Goal: Task Accomplishment & Management: Manage account settings

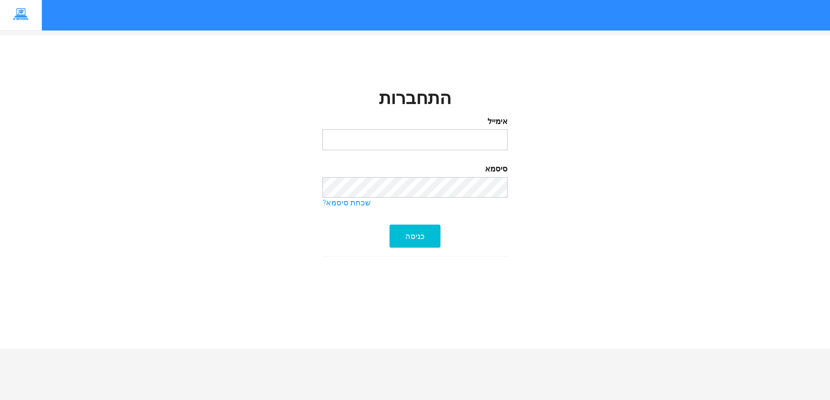
click at [473, 145] on input "email" at bounding box center [414, 139] width 185 height 21
click at [458, 133] on input "email" at bounding box center [414, 139] width 185 height 21
click at [359, 204] on link "שכחת סיסמא?" at bounding box center [414, 203] width 185 height 11
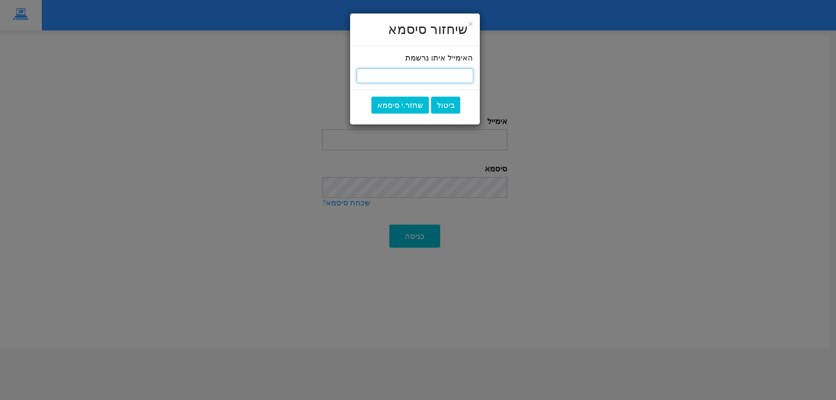
click at [443, 69] on input "email" at bounding box center [415, 75] width 117 height 15
click at [440, 101] on button "ביטול" at bounding box center [445, 105] width 29 height 17
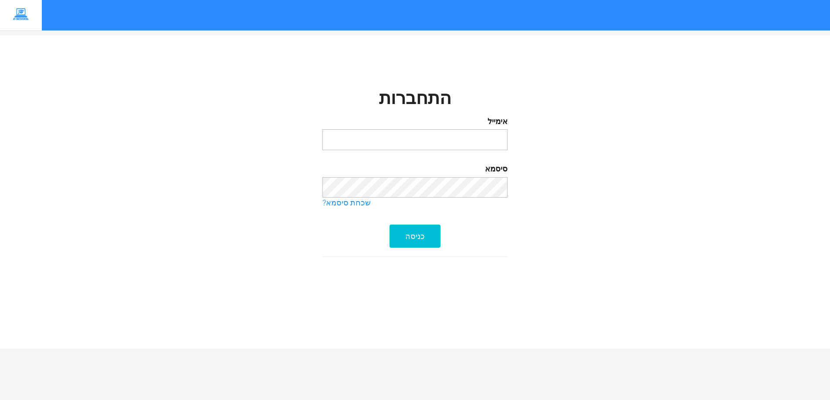
click at [419, 224] on div "כניסה" at bounding box center [414, 228] width 185 height 39
click at [405, 230] on div "כניסה" at bounding box center [414, 236] width 51 height 23
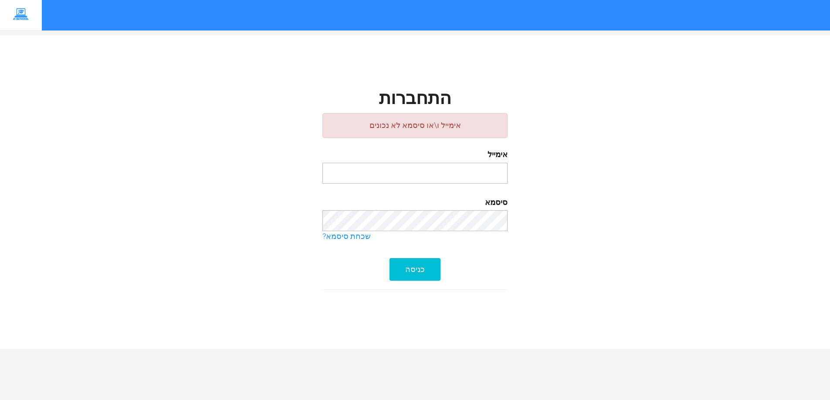
click at [370, 274] on form "אימייל [GEOGRAPHIC_DATA] שכחת סיסמא? כניסה" at bounding box center [414, 214] width 185 height 134
click at [419, 260] on div "כניסה" at bounding box center [414, 269] width 51 height 23
click at [654, 106] on div "התחברות אימייל ו\או סיסמא לא נכונים אימייל [GEOGRAPHIC_DATA] שכחת סיסמא? כניסה" at bounding box center [415, 189] width 510 height 265
